Goal: Task Accomplishment & Management: Complete application form

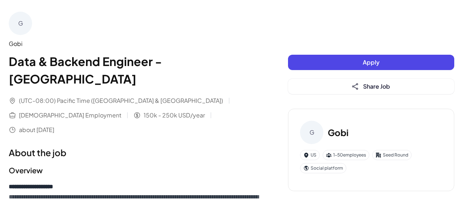
click at [355, 62] on button "Apply" at bounding box center [371, 62] width 166 height 15
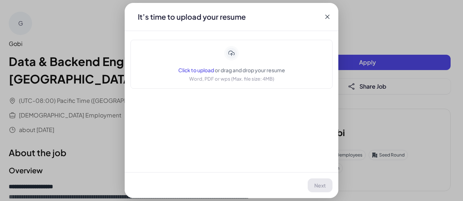
click at [207, 71] on span "Click to upload" at bounding box center [196, 70] width 36 height 7
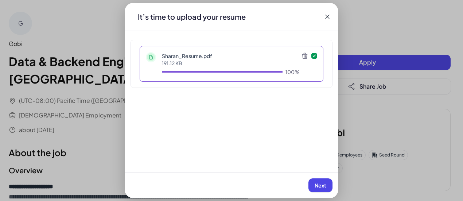
click at [321, 186] on span "Next" at bounding box center [321, 185] width 12 height 7
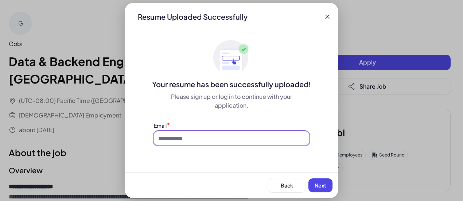
click at [259, 138] on input at bounding box center [231, 138] width 155 height 14
type input "**********"
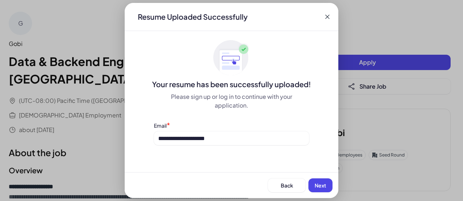
click at [317, 182] on button "Next" at bounding box center [320, 185] width 24 height 14
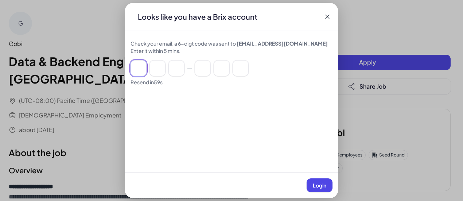
click at [143, 61] on input at bounding box center [138, 68] width 16 height 16
type input "*"
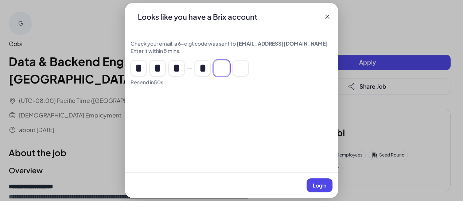
type input "*"
click at [325, 185] on span "Login" at bounding box center [319, 185] width 13 height 7
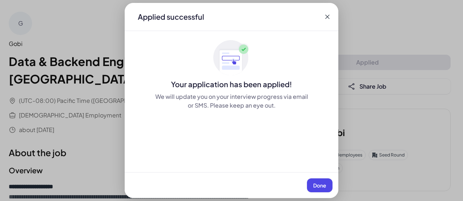
click at [325, 185] on span "Done" at bounding box center [319, 185] width 13 height 7
